Goal: Navigation & Orientation: Find specific page/section

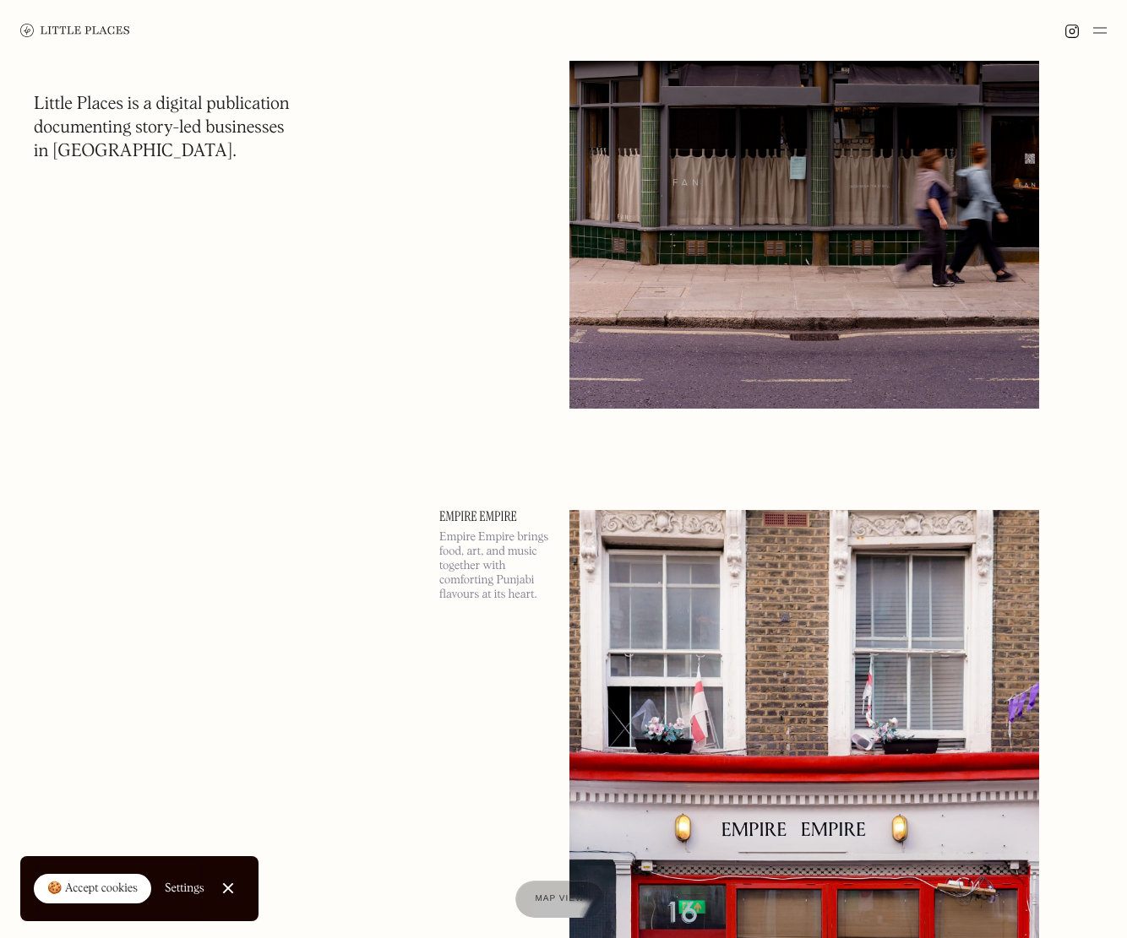
scroll to position [3187, 0]
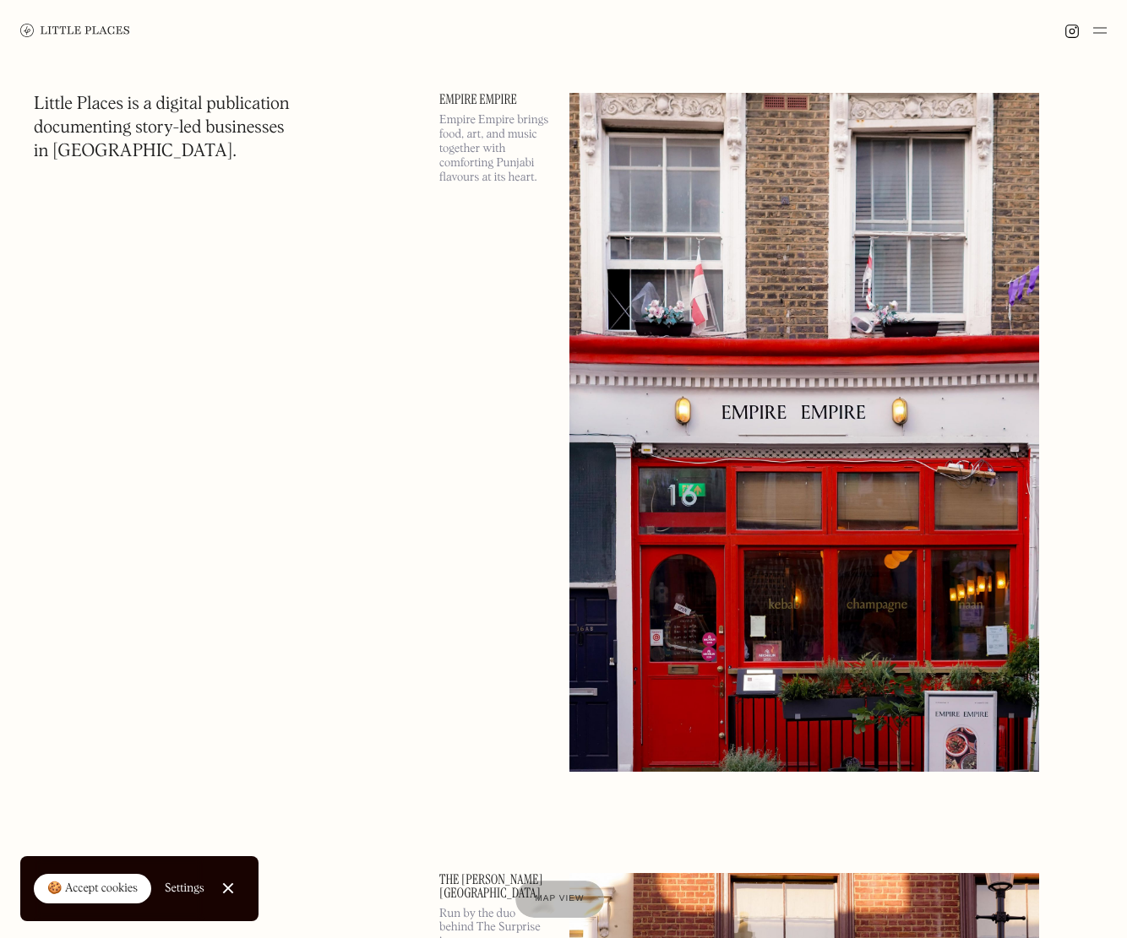
click at [1094, 38] on img at bounding box center [1100, 30] width 14 height 20
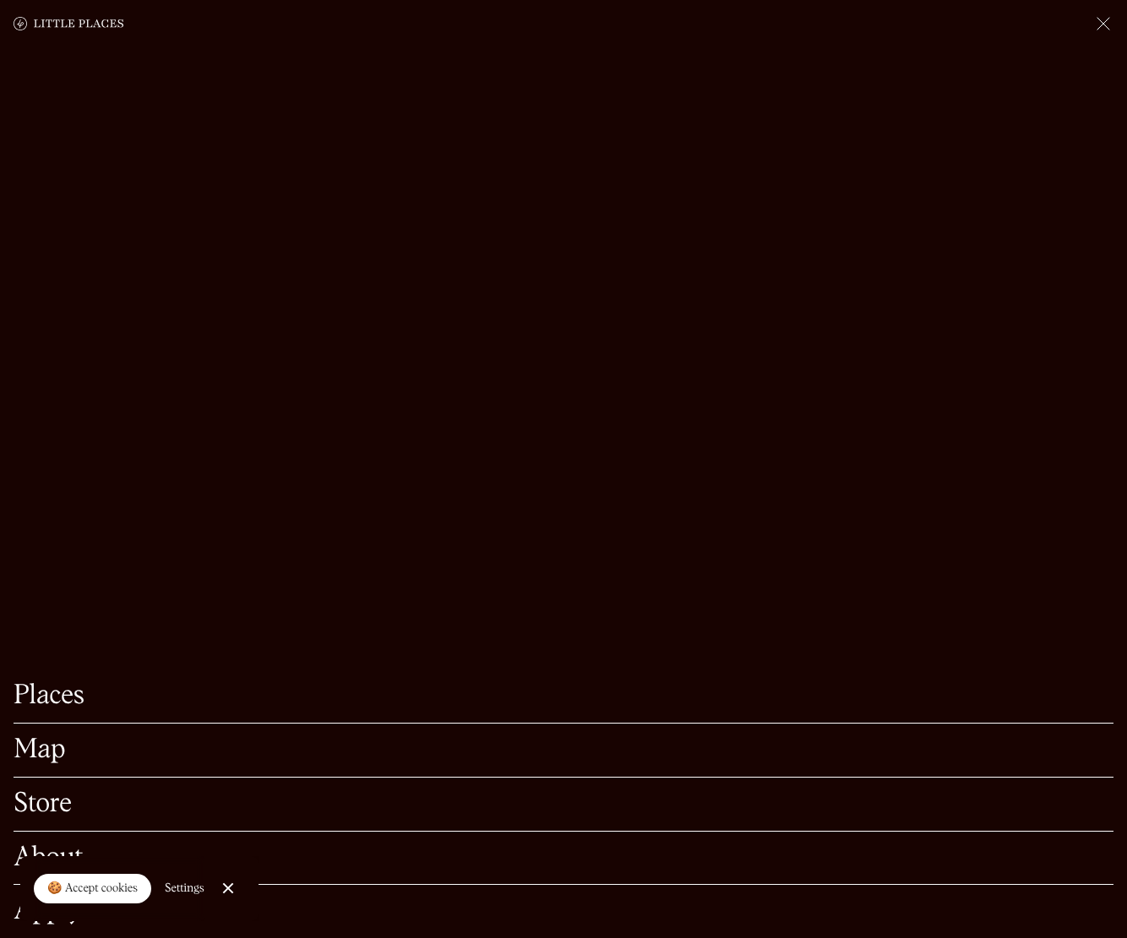
click at [1097, 35] on div at bounding box center [563, 23] width 1127 height 47
click at [1103, 24] on img at bounding box center [1103, 24] width 20 height 20
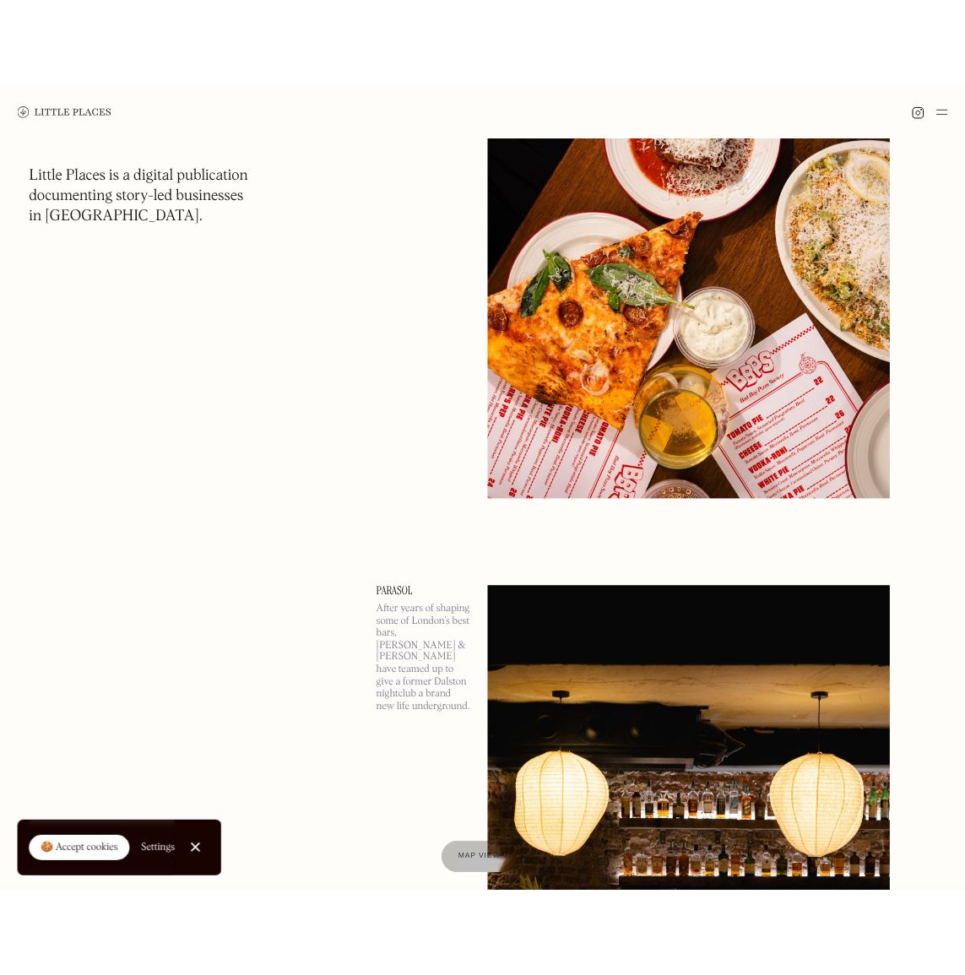
scroll to position [0, 0]
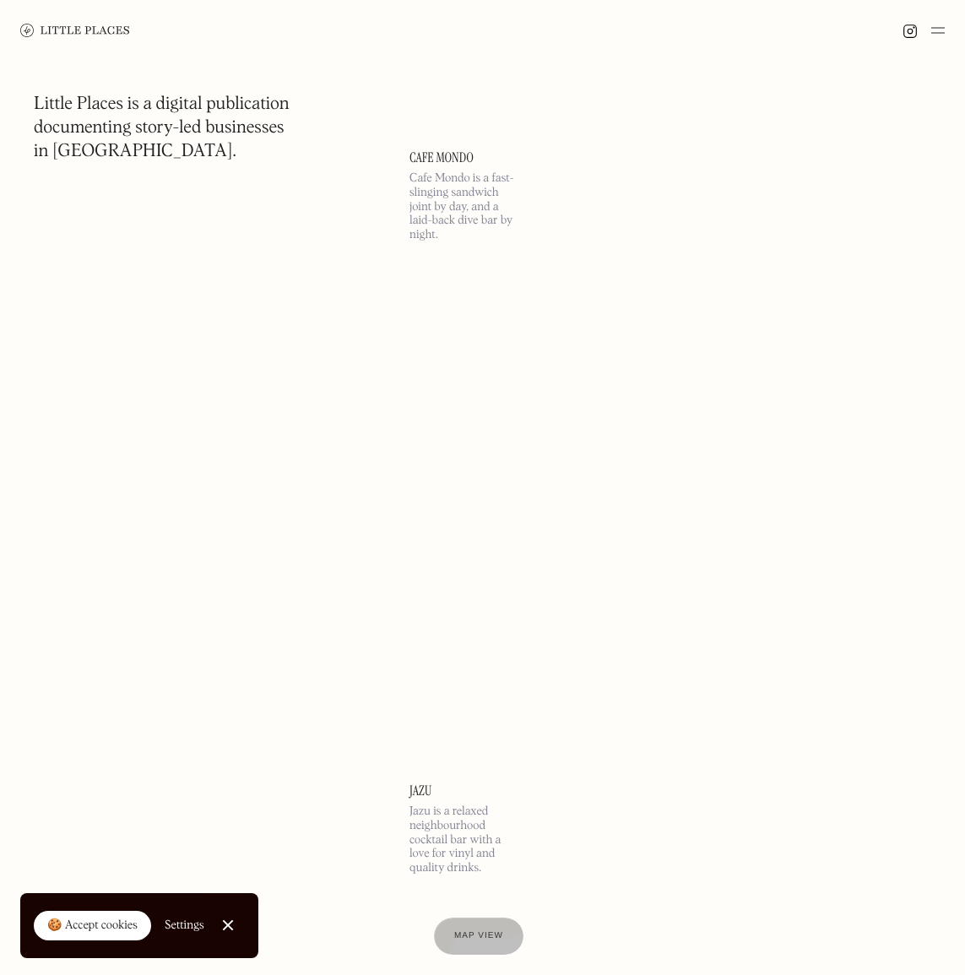
scroll to position [25604, 0]
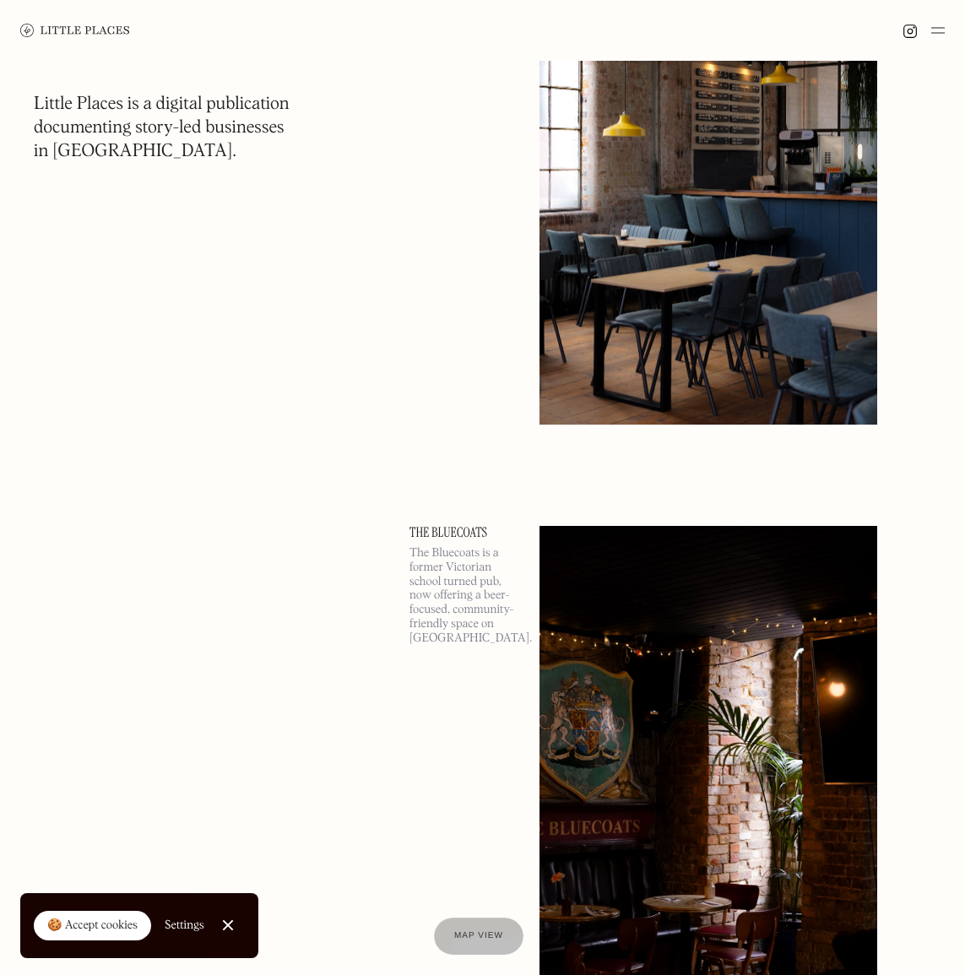
drag, startPoint x: 950, startPoint y: 16, endPoint x: 942, endPoint y: 21, distance: 9.1
click at [949, 16] on div at bounding box center [482, 30] width 965 height 61
click at [939, 23] on img at bounding box center [938, 30] width 14 height 20
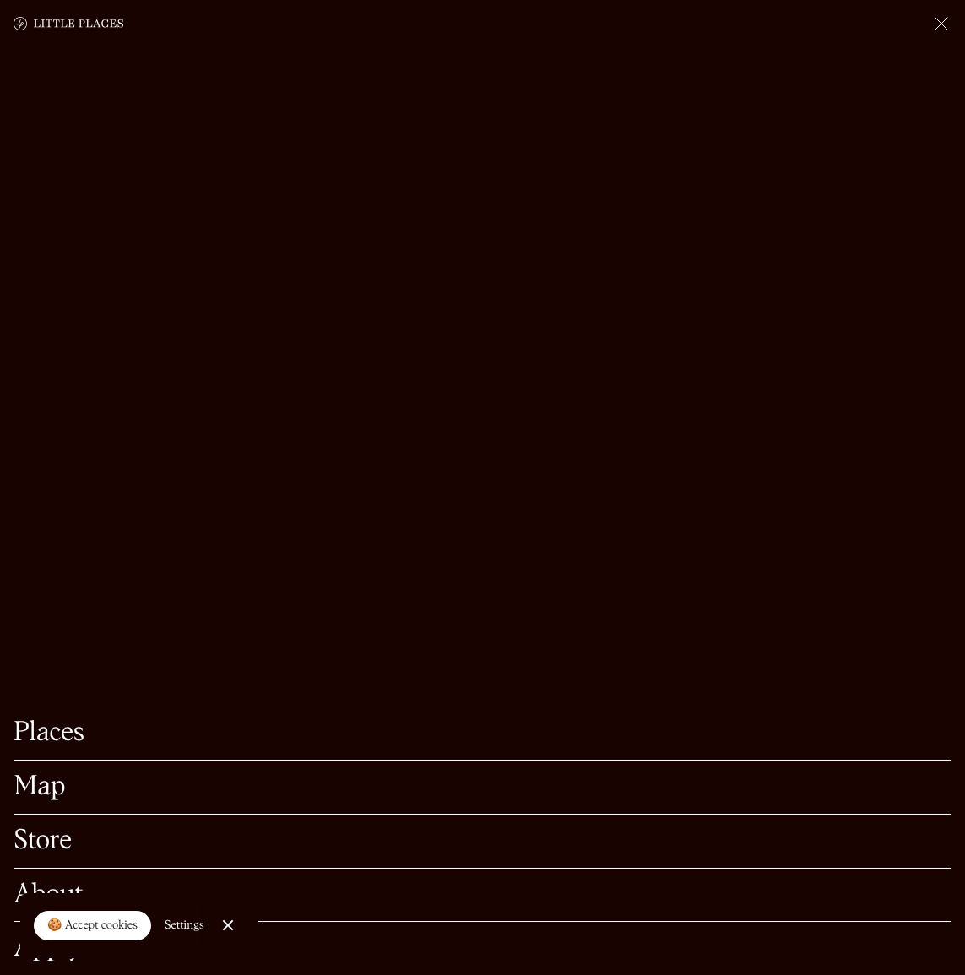
click at [63, 720] on link "Places" at bounding box center [483, 733] width 938 height 26
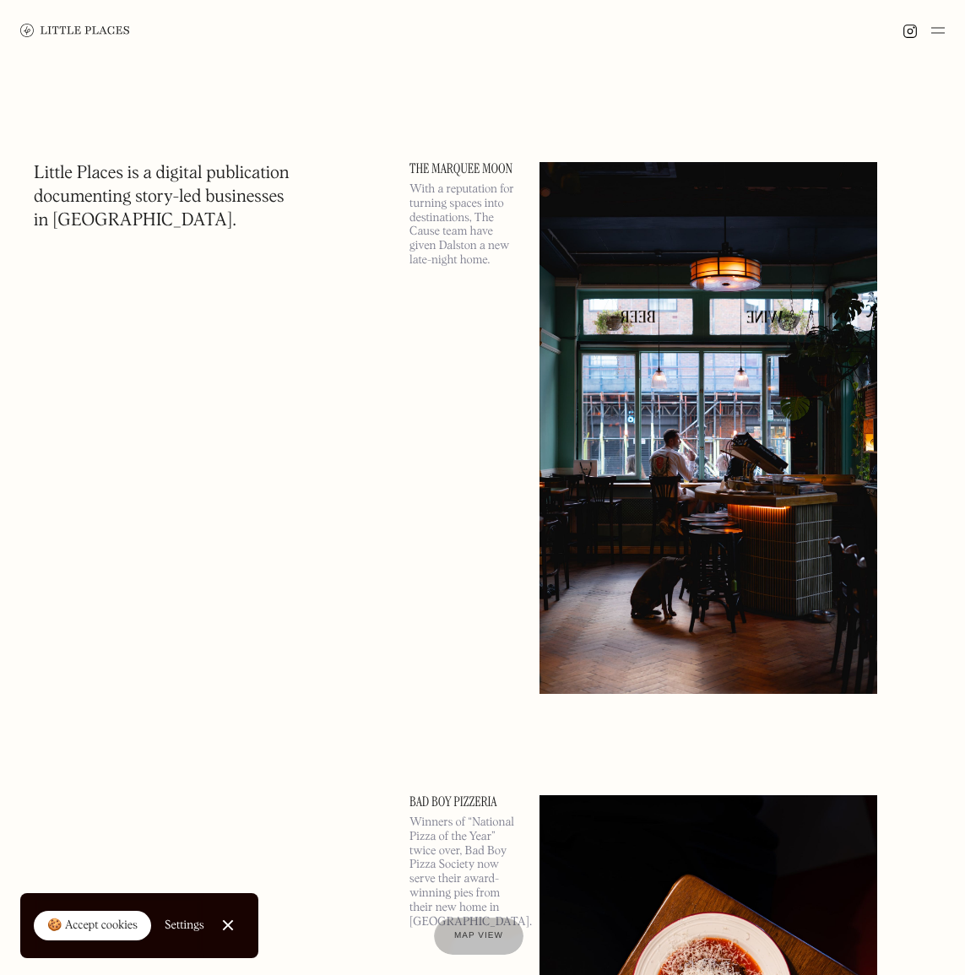
click at [936, 29] on img at bounding box center [938, 30] width 14 height 20
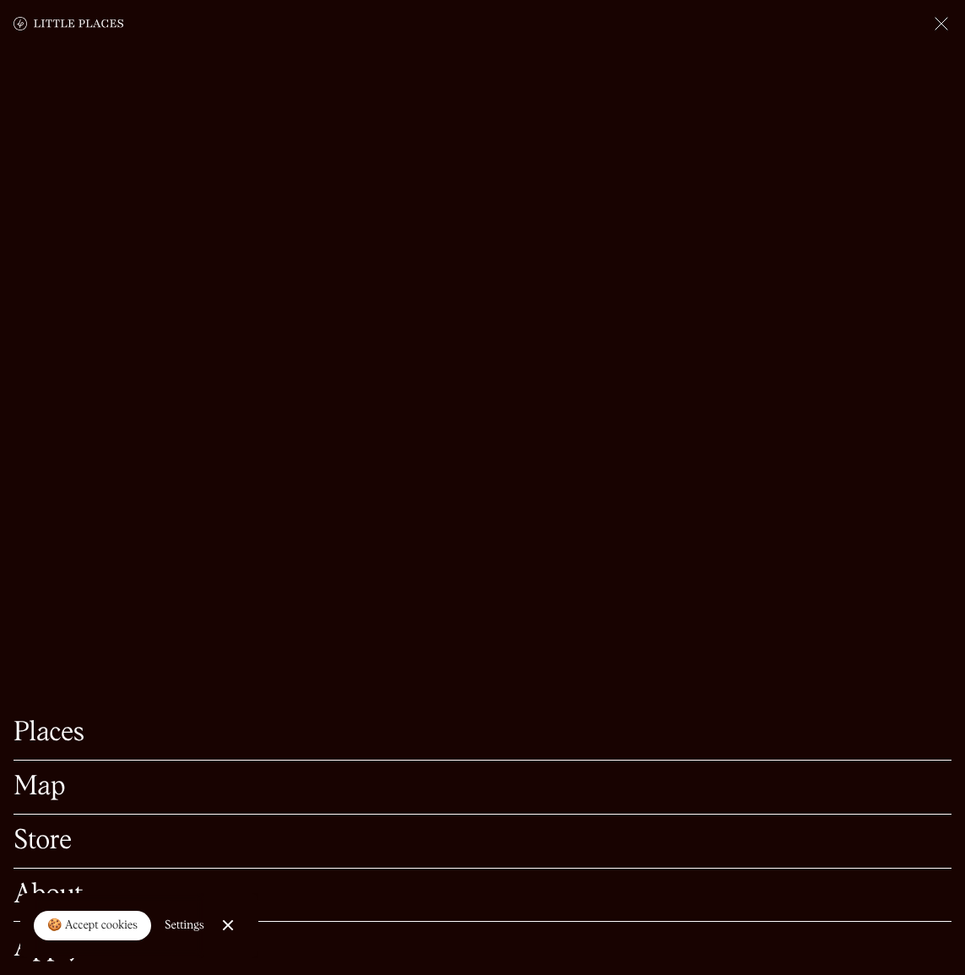
scroll to position [33, 0]
click at [30, 828] on link "Store" at bounding box center [483, 841] width 938 height 26
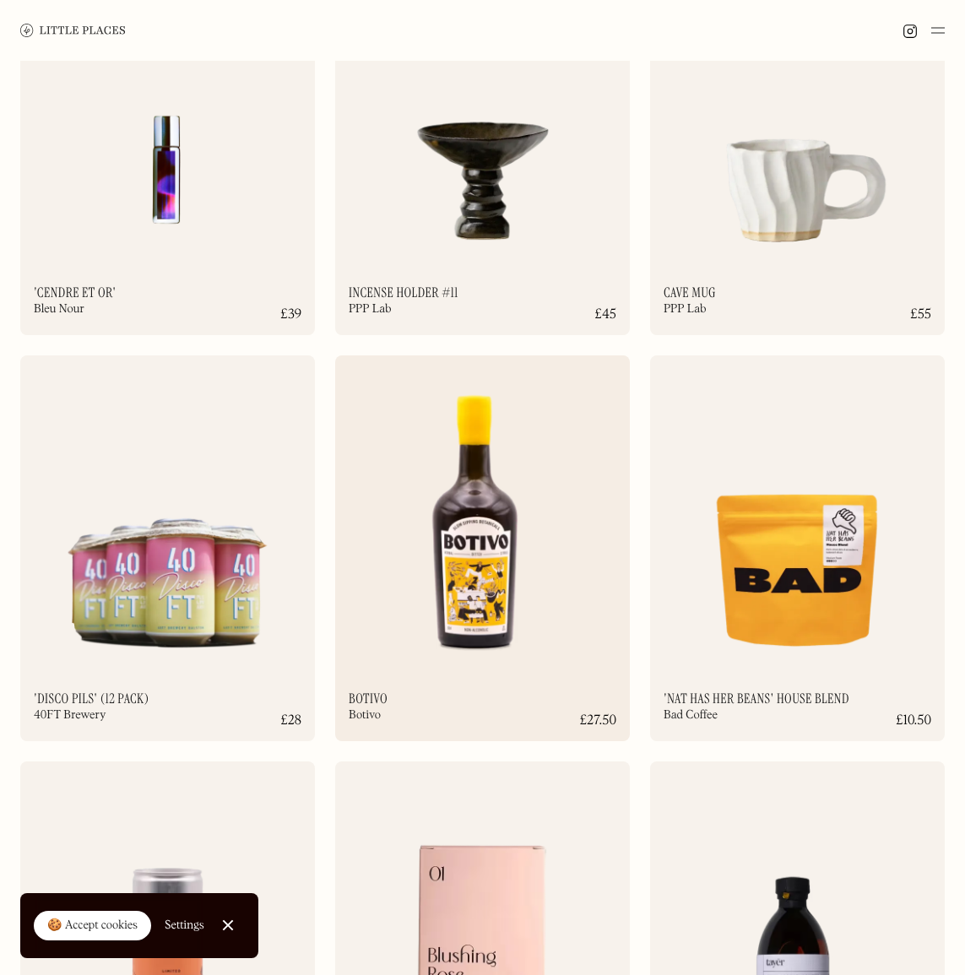
scroll to position [7128, 0]
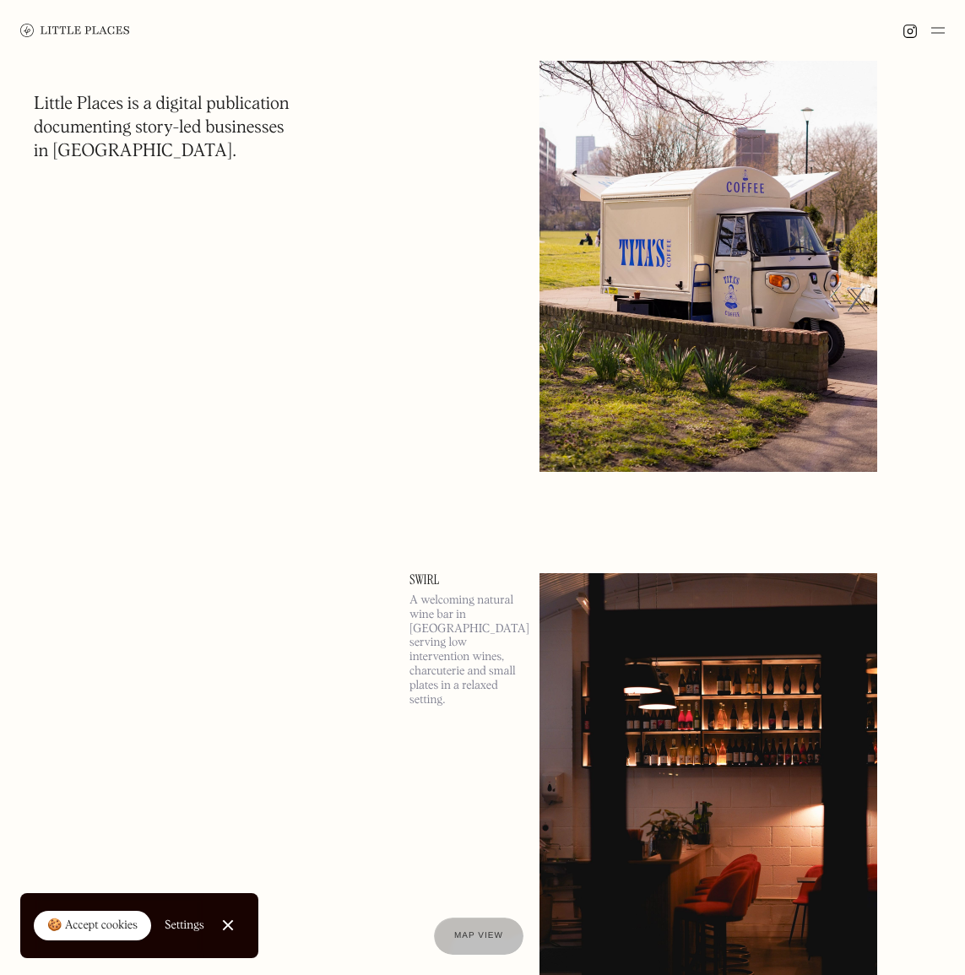
scroll to position [21892, 0]
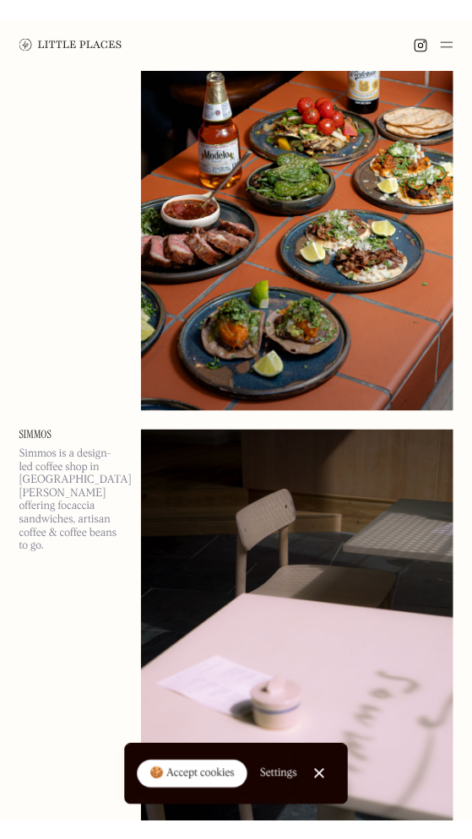
scroll to position [35737, 0]
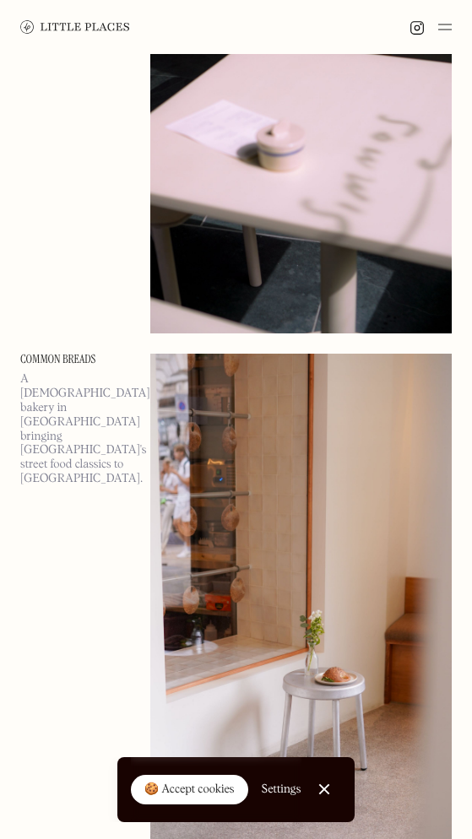
click at [443, 26] on img at bounding box center [445, 27] width 14 height 20
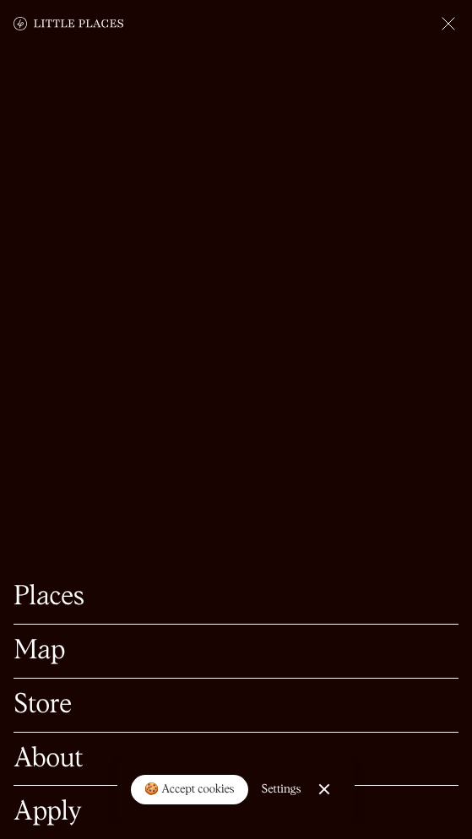
click at [48, 747] on link "About" at bounding box center [236, 760] width 445 height 26
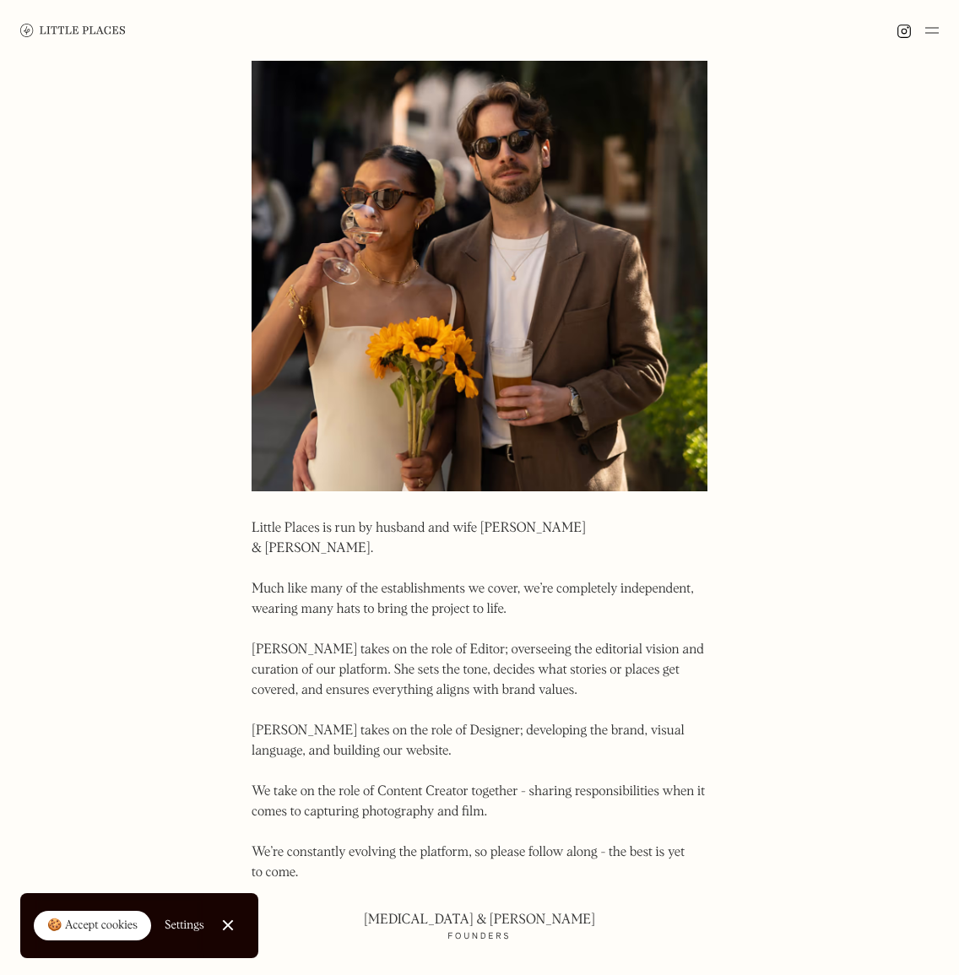
scroll to position [893, 0]
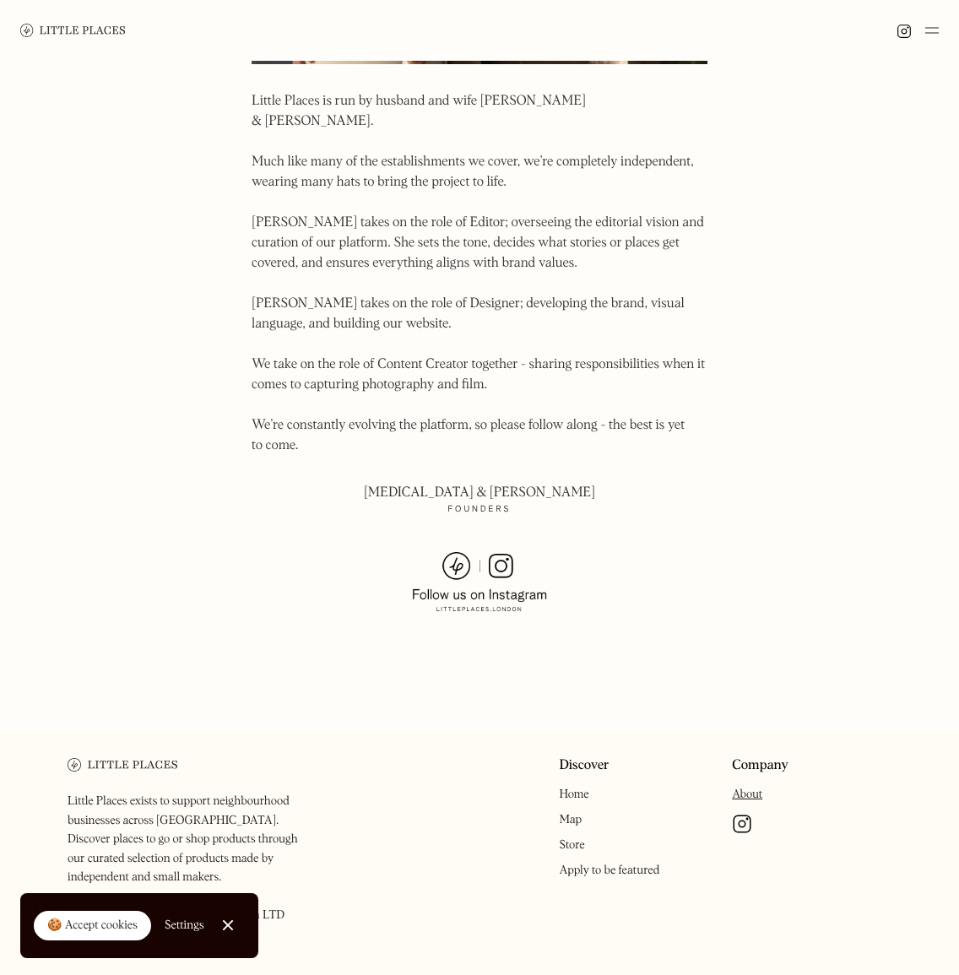
click at [470, 552] on img at bounding box center [479, 582] width 135 height 61
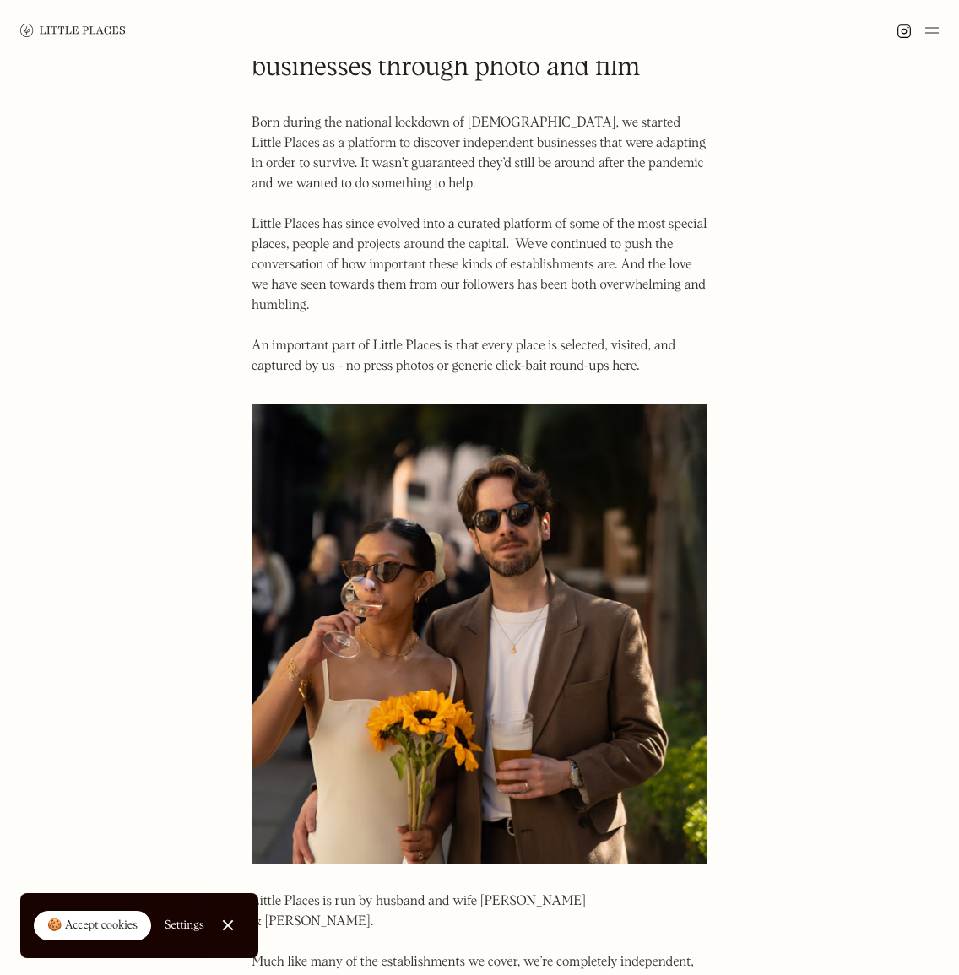
scroll to position [50, 0]
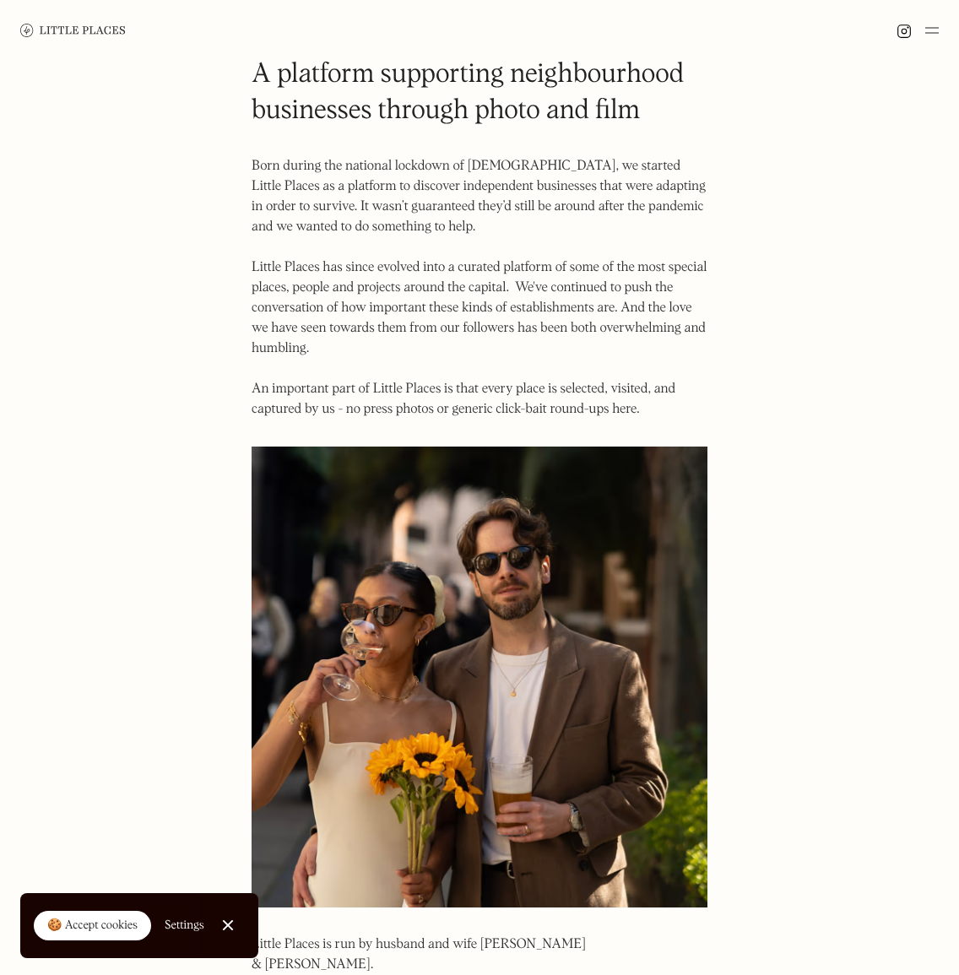
click at [471, 33] on img at bounding box center [933, 30] width 14 height 20
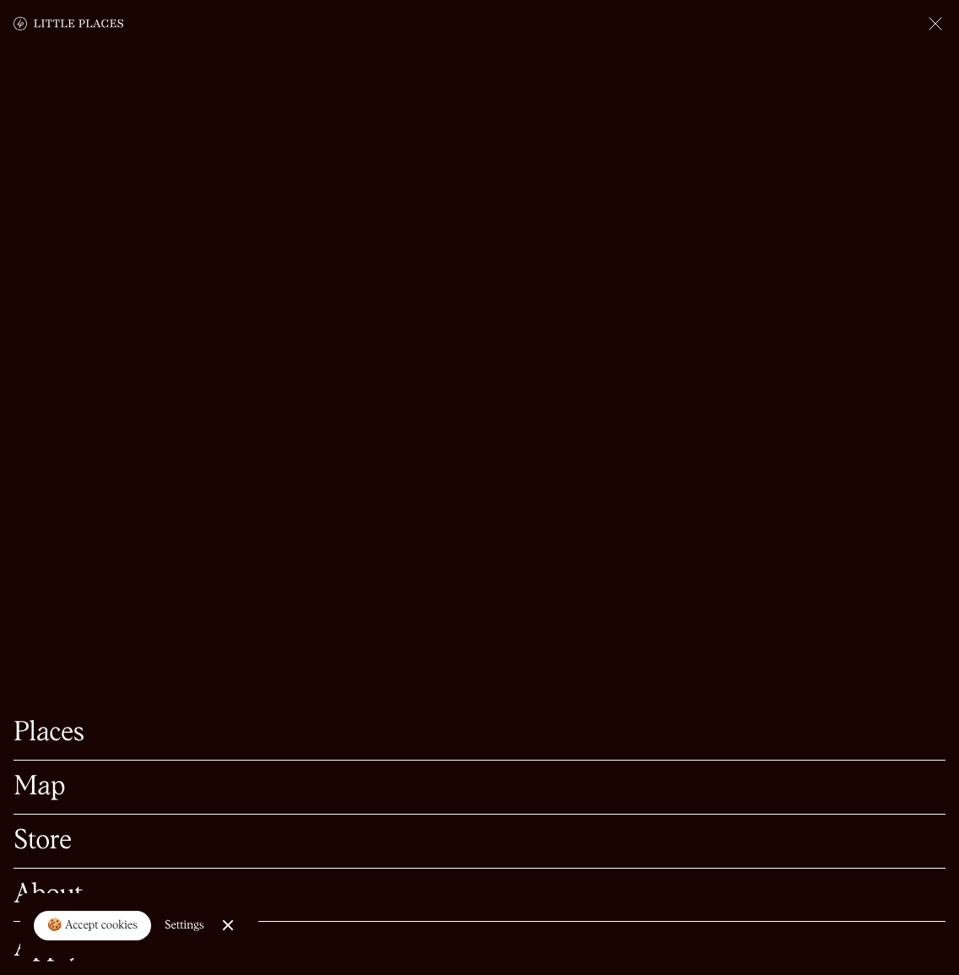
scroll to position [211, 0]
click at [232, 839] on link "Close Cookie Popup" at bounding box center [228, 926] width 34 height 34
click at [49, 839] on link "Apply" at bounding box center [480, 949] width 932 height 26
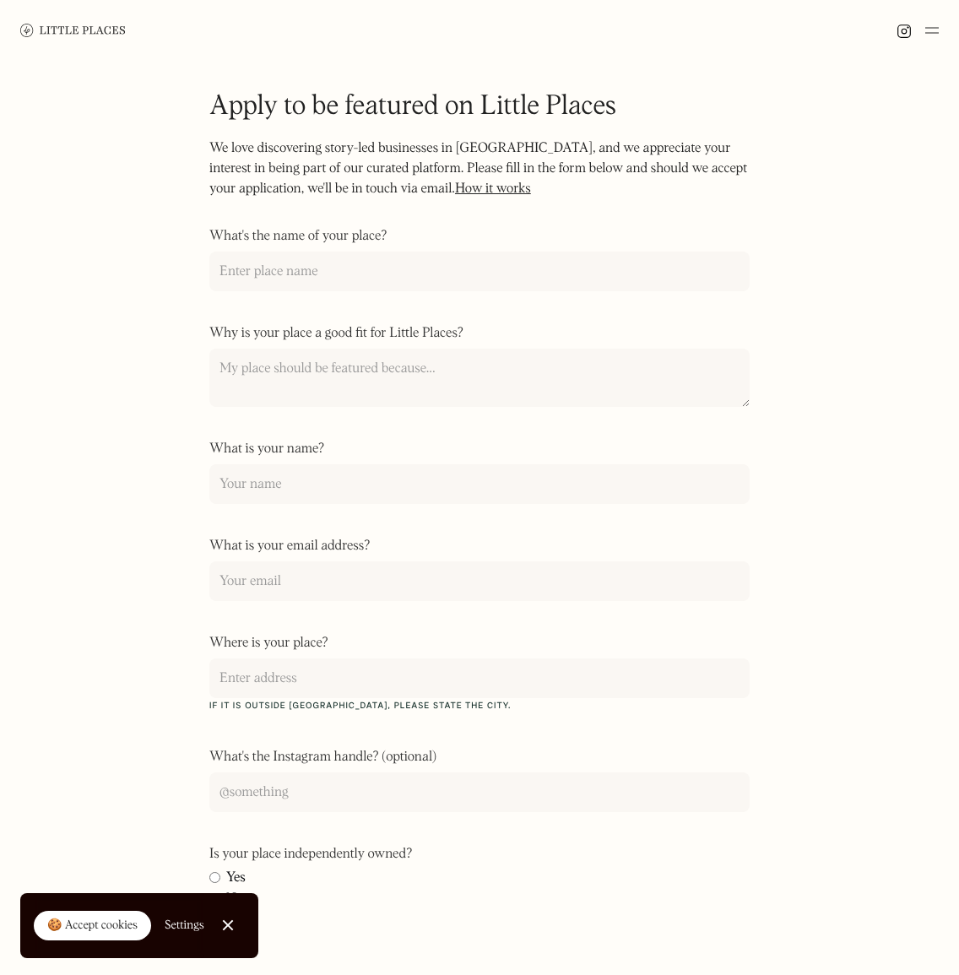
click at [939, 24] on div at bounding box center [479, 30] width 959 height 61
click at [938, 26] on img at bounding box center [933, 30] width 14 height 20
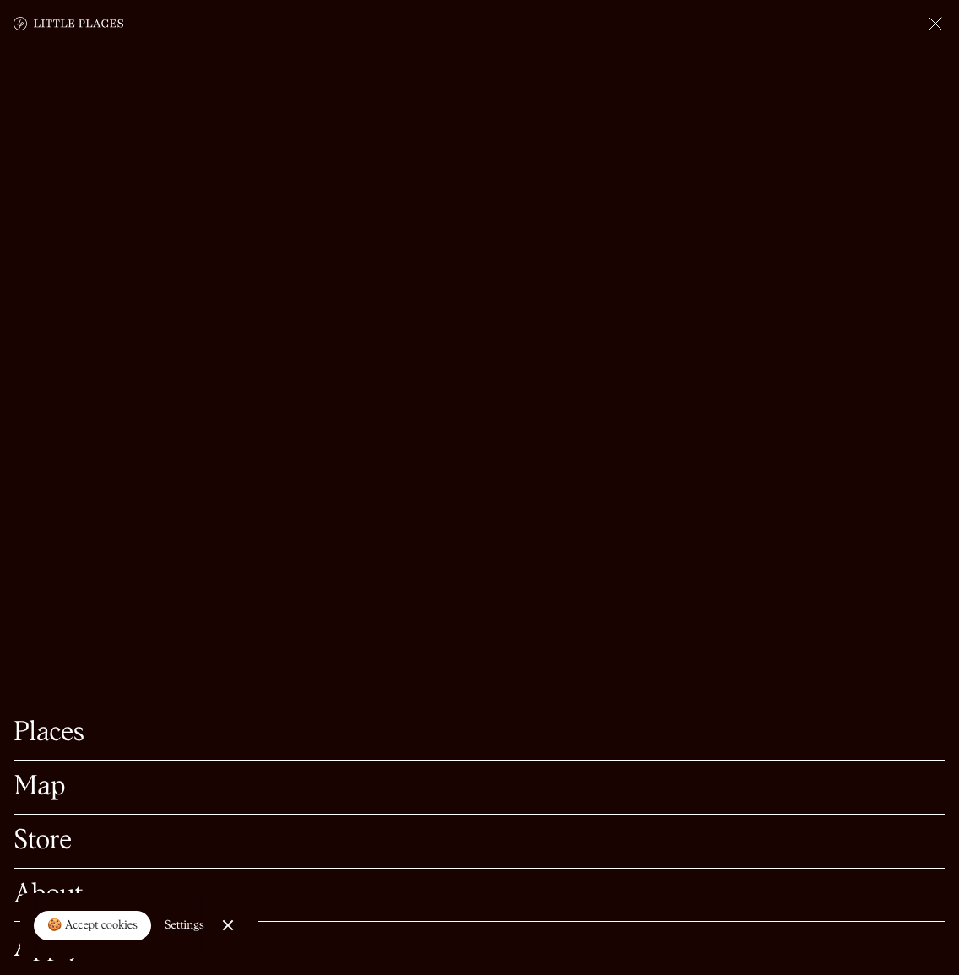
click at [24, 720] on link "Places" at bounding box center [480, 733] width 932 height 26
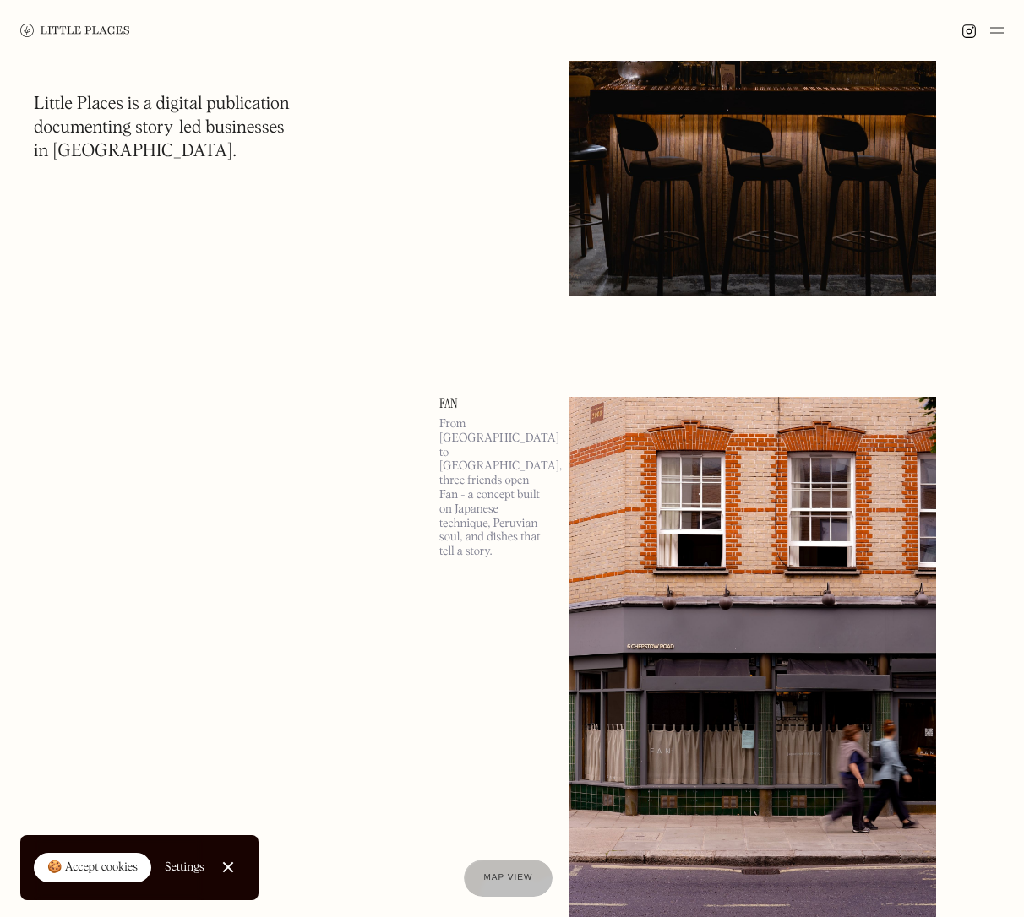
scroll to position [2827, 0]
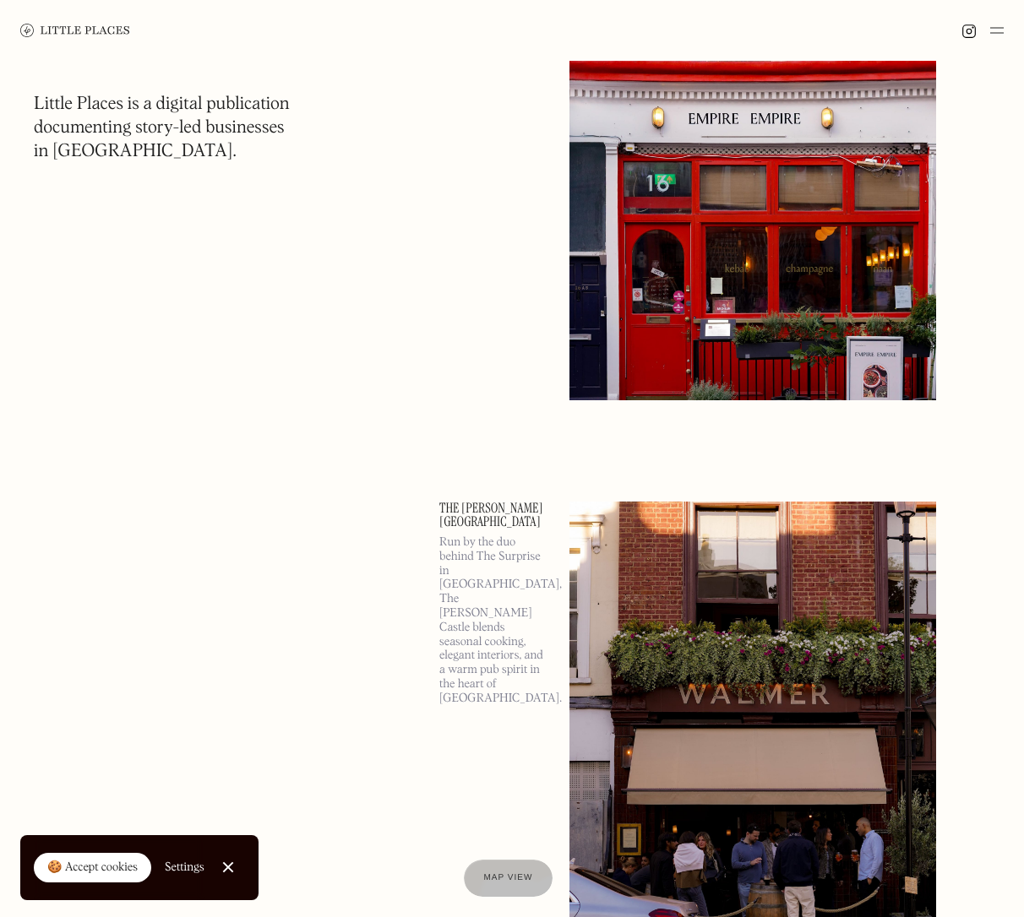
click at [959, 36] on img at bounding box center [997, 30] width 14 height 20
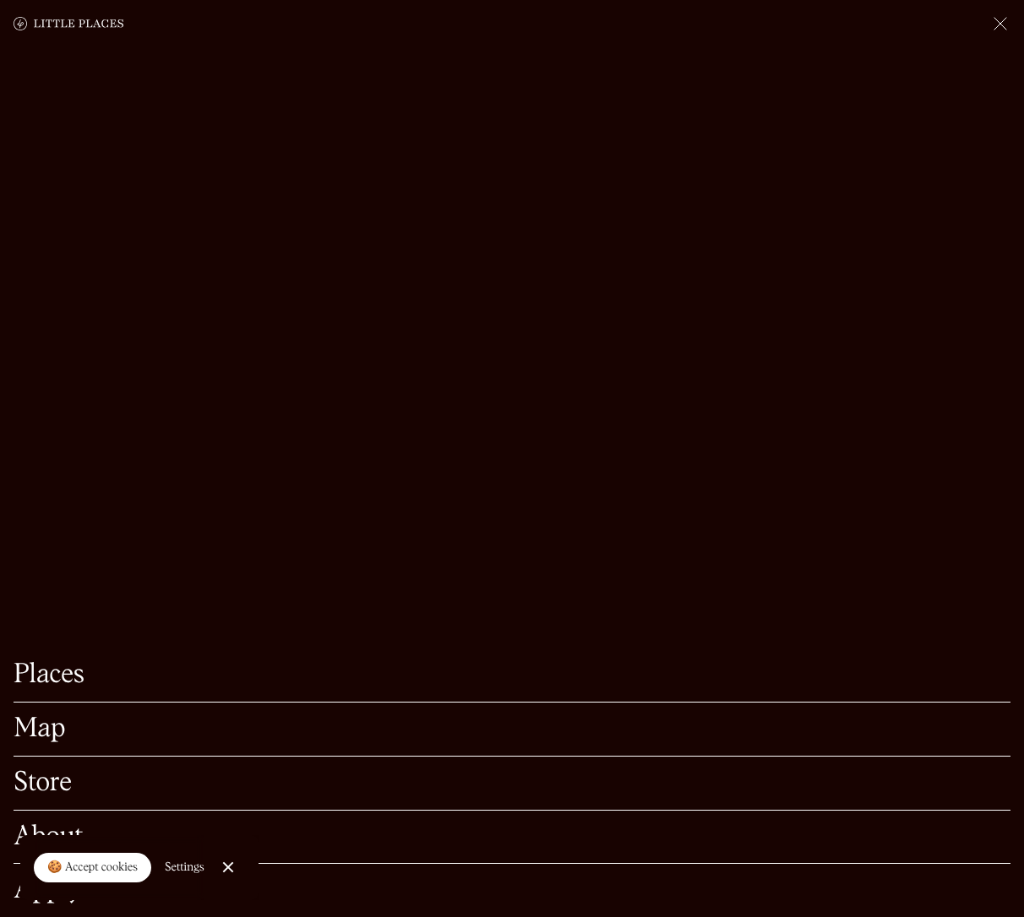
click at [959, 34] on div at bounding box center [512, 23] width 1024 height 47
click at [959, 26] on img at bounding box center [1000, 24] width 20 height 20
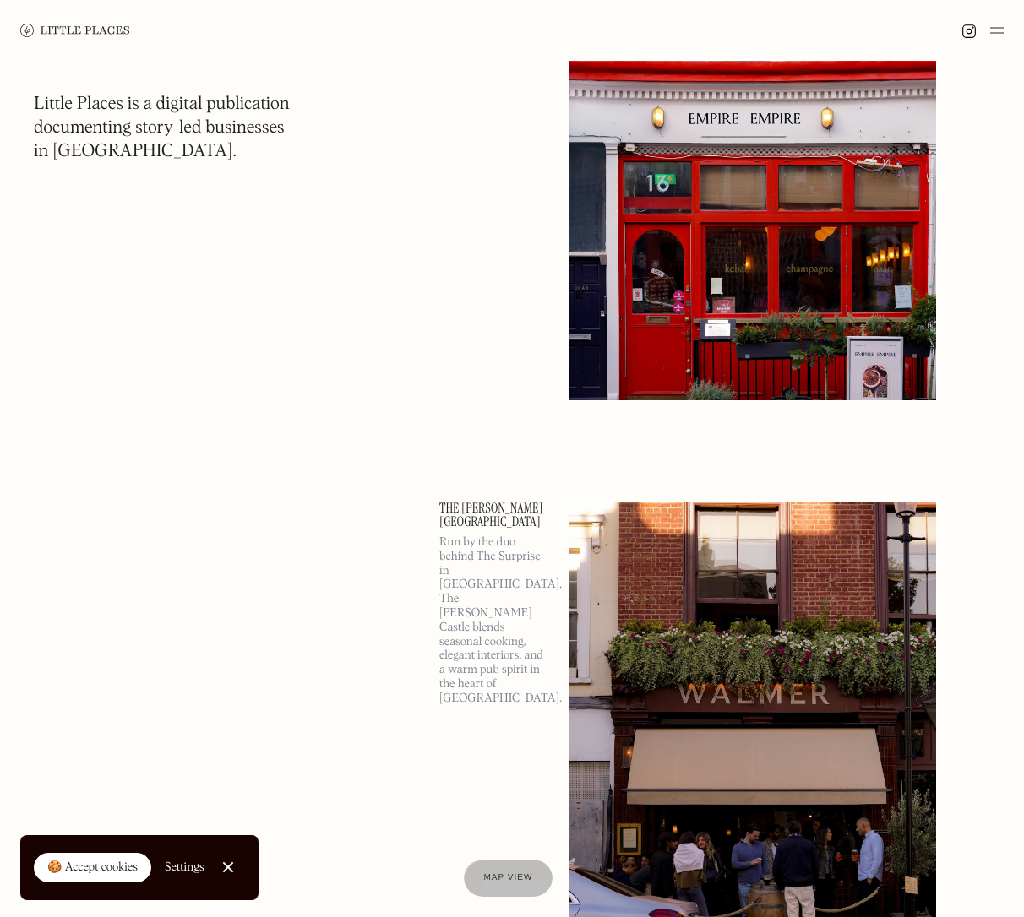
click at [959, 40] on div at bounding box center [982, 30] width 42 height 20
click at [959, 31] on img at bounding box center [997, 30] width 14 height 20
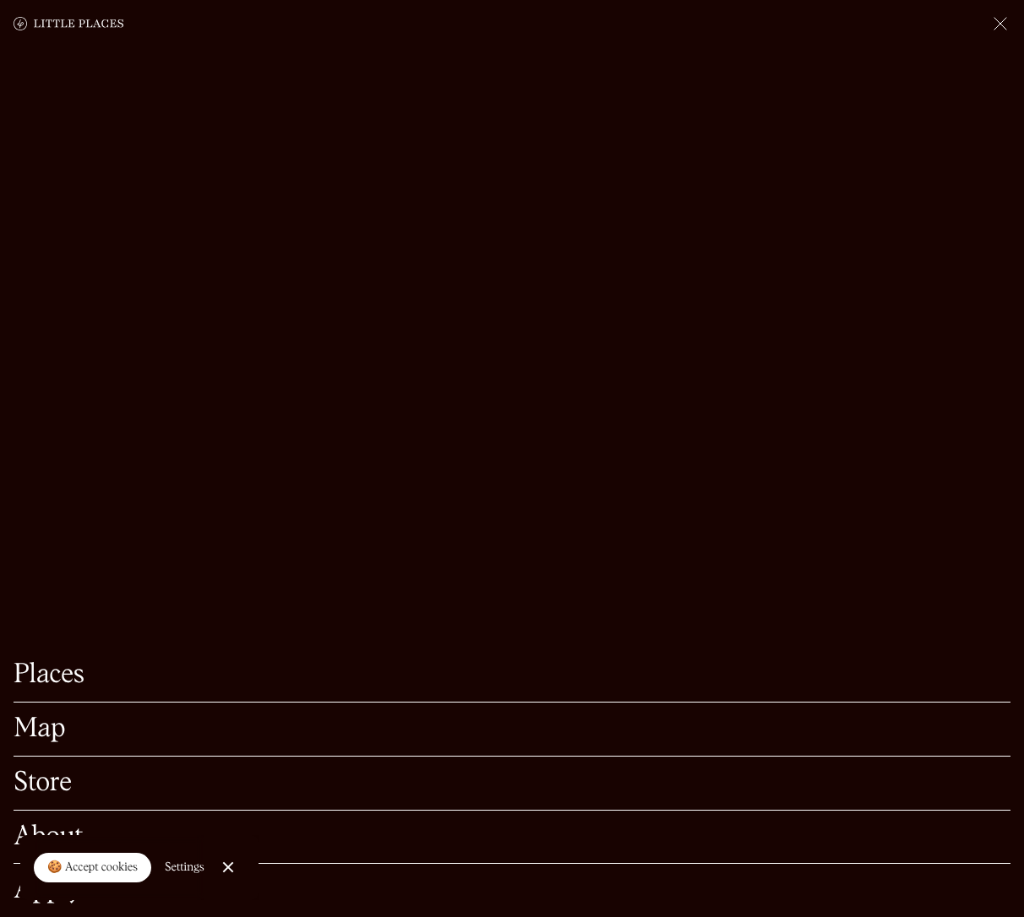
click at [959, 31] on img at bounding box center [1000, 24] width 20 height 20
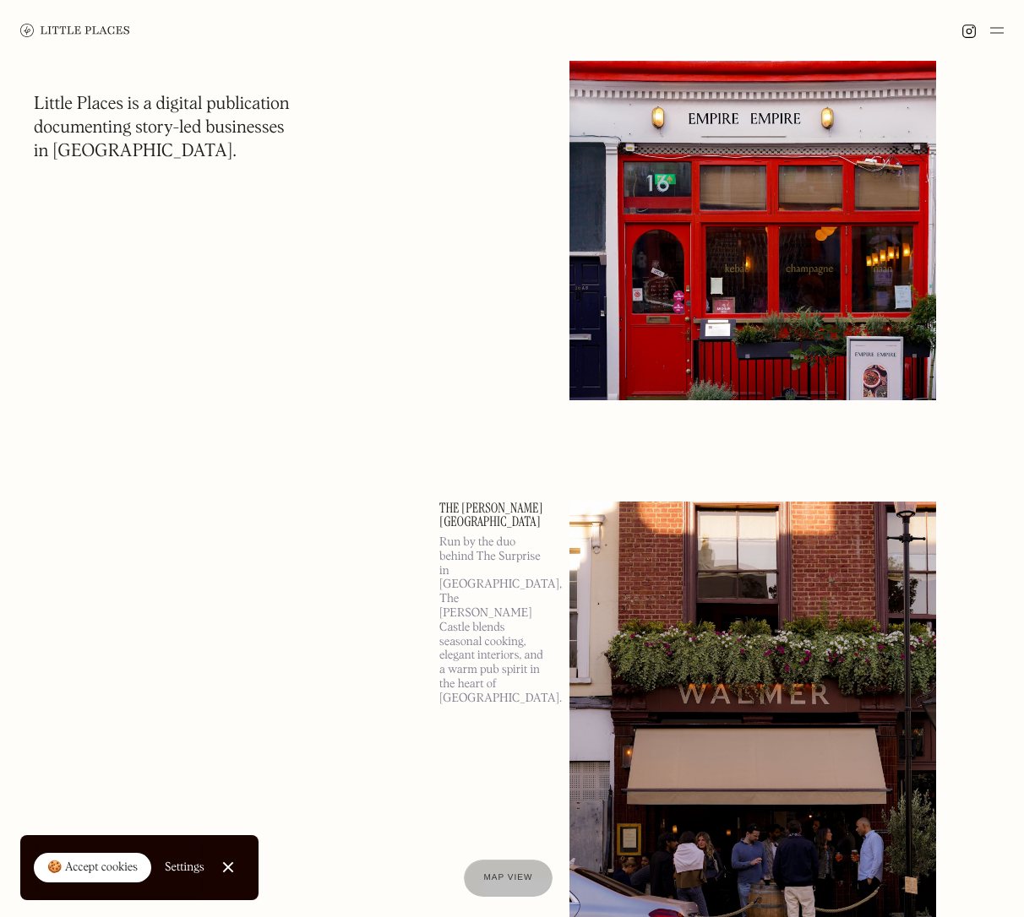
click at [959, 30] on img at bounding box center [997, 30] width 14 height 20
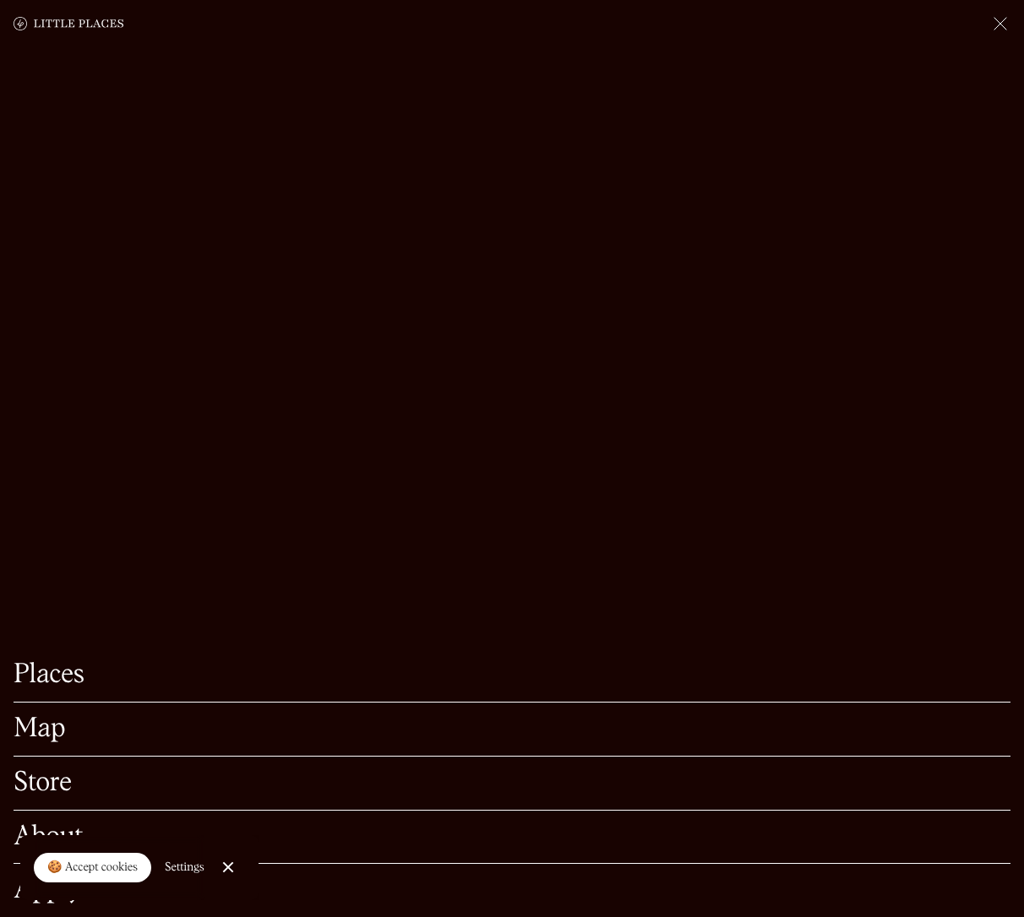
click at [959, 30] on img at bounding box center [1000, 24] width 20 height 20
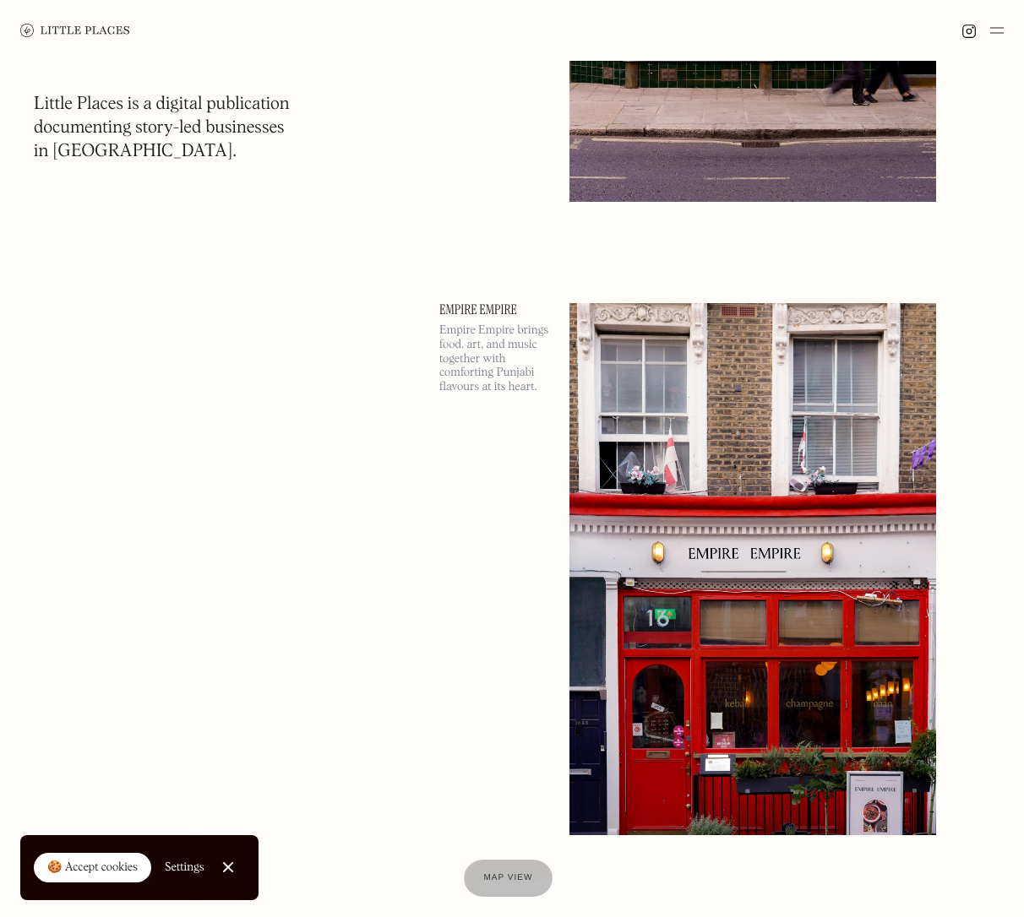
scroll to position [1188, 0]
